Goal: Transaction & Acquisition: Purchase product/service

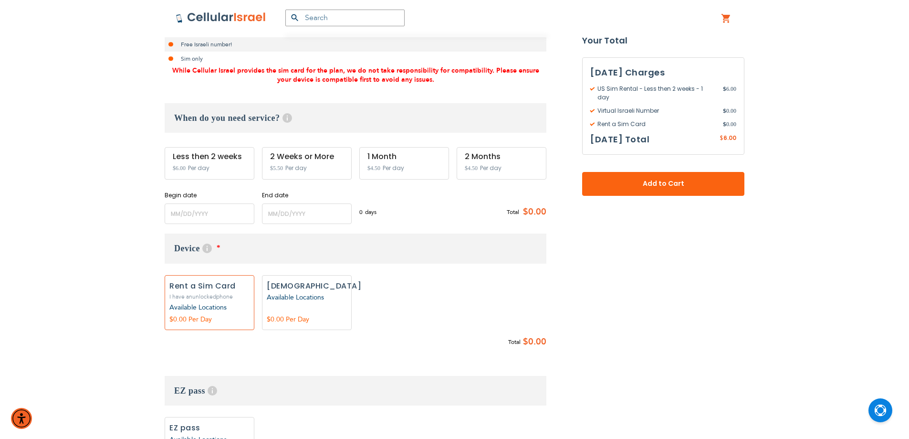
scroll to position [286, 0]
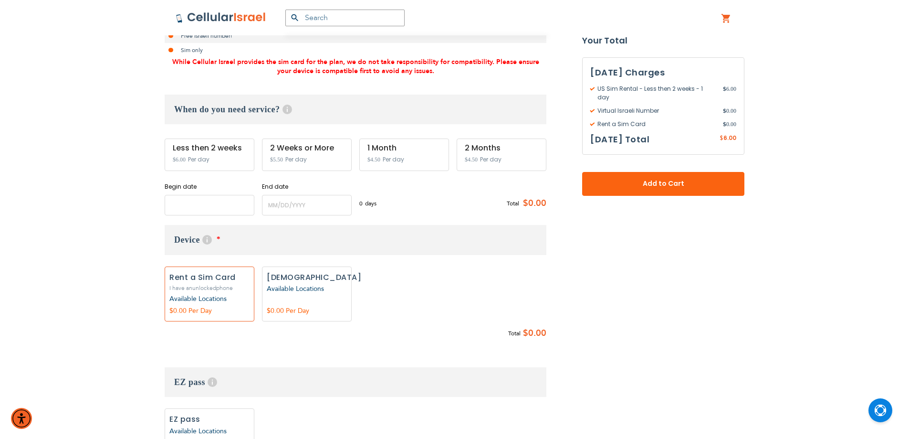
click at [209, 209] on input "name" at bounding box center [210, 205] width 90 height 21
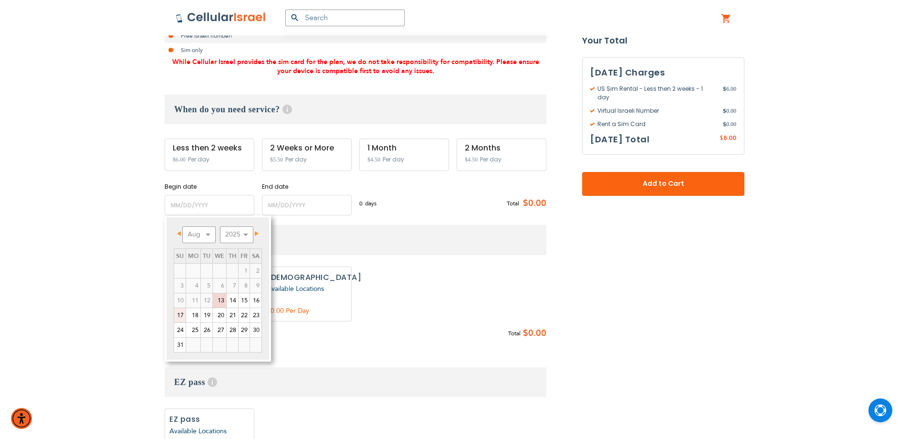
click at [179, 318] on link "17" at bounding box center [179, 315] width 11 height 14
type input "[DATE]"
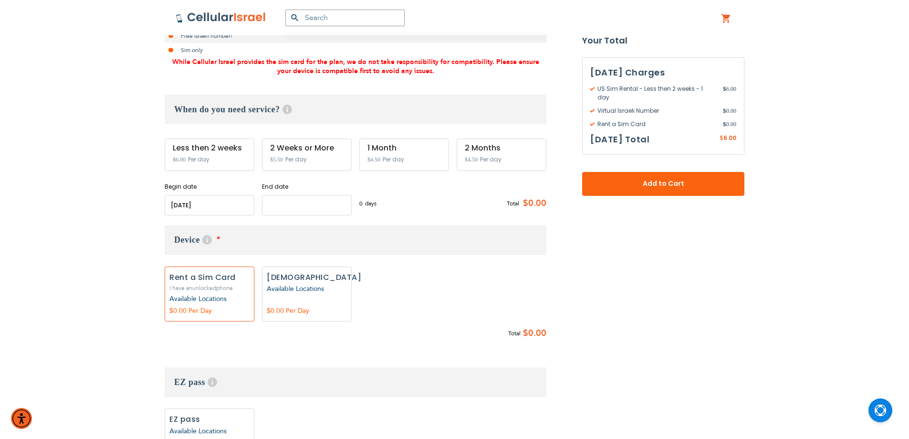
click at [287, 206] on input "name" at bounding box center [307, 205] width 90 height 21
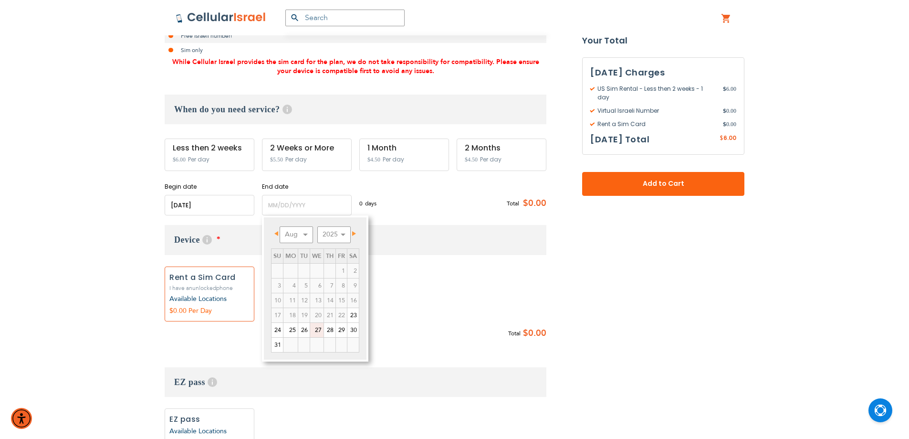
click at [315, 329] on link "27" at bounding box center [316, 330] width 13 height 14
type input "[DATE]"
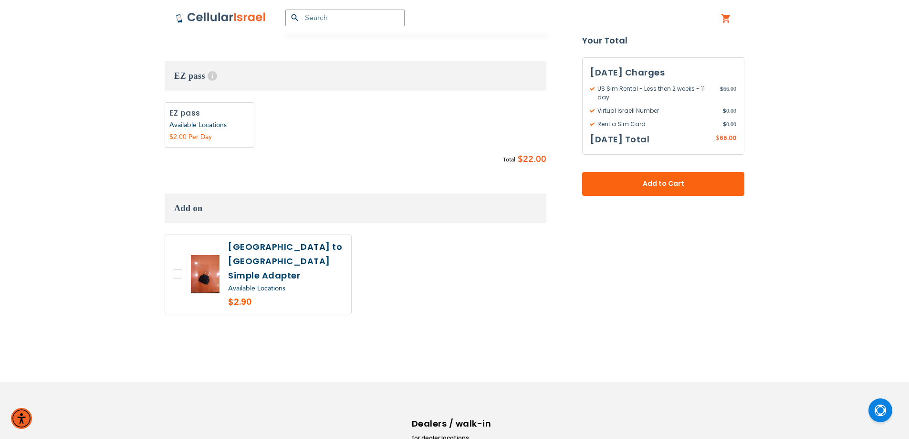
scroll to position [620, 0]
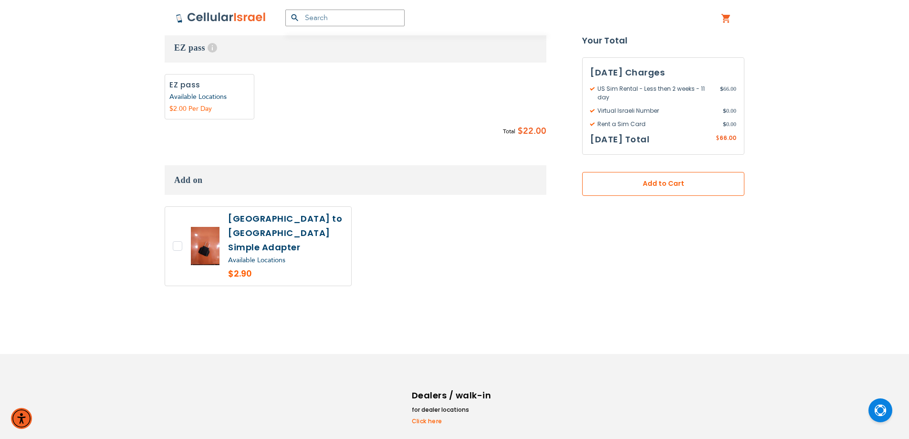
click at [651, 185] on span "Add to Cart" at bounding box center [663, 184] width 99 height 10
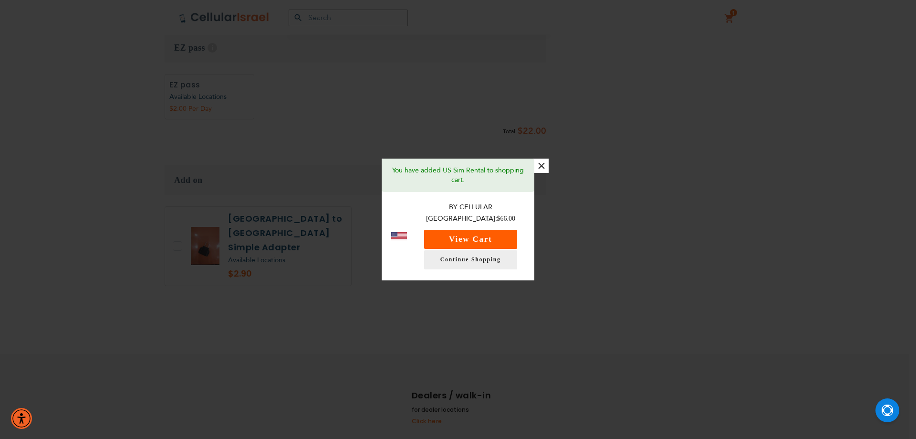
click at [506, 230] on button "View Cart" at bounding box center [470, 239] width 93 height 19
